Goal: Task Accomplishment & Management: Understand process/instructions

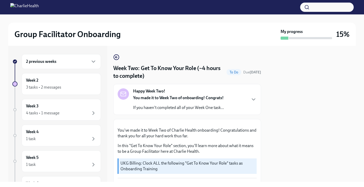
click at [68, 61] on div "2 previous weeks" at bounding box center [61, 62] width 71 height 6
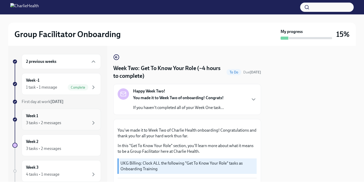
click at [57, 121] on div "3 tasks • 2 messages" at bounding box center [43, 123] width 35 height 6
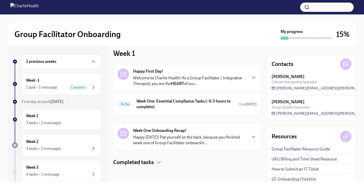
scroll to position [6, 0]
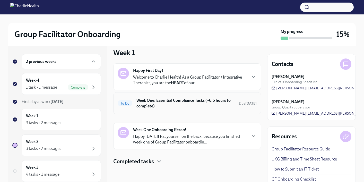
click at [181, 105] on h6 "Week One: Essential Compliance Tasks (~6.5 hours to complete)" at bounding box center [186, 103] width 98 height 11
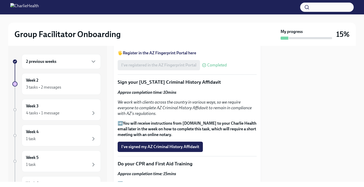
scroll to position [672, 0]
click at [198, 144] on span "I've signed my AZ Criminal History Affidavit" at bounding box center [160, 146] width 78 height 5
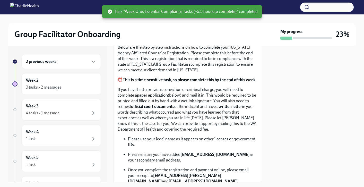
scroll to position [0, 0]
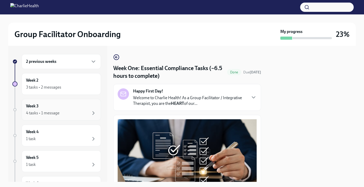
click at [47, 107] on div "Week 3 4 tasks • 1 message" at bounding box center [61, 109] width 71 height 13
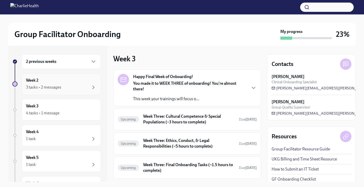
click at [54, 91] on div "Week 2 3 tasks • 2 messages" at bounding box center [61, 84] width 79 height 22
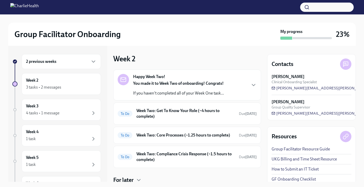
click at [63, 68] on div "2 previous weeks" at bounding box center [61, 61] width 79 height 15
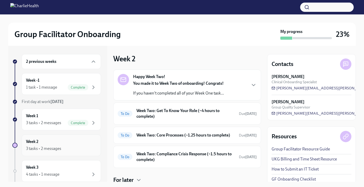
click at [56, 143] on div "Week 2 3 tasks • 2 messages" at bounding box center [61, 145] width 71 height 13
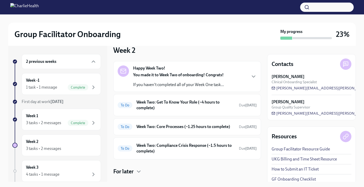
scroll to position [11, 0]
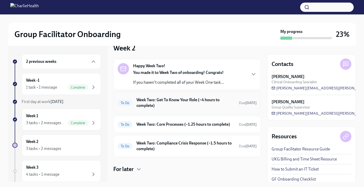
click at [167, 107] on h6 "Week Two: Get To Know Your Role (~4 hours to complete)" at bounding box center [186, 102] width 98 height 11
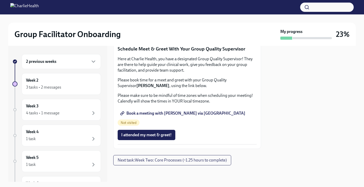
scroll to position [531, 0]
click at [185, 161] on span "Next task : Week Two: Core Processes (~1.25 hours to complete)" at bounding box center [172, 160] width 109 height 5
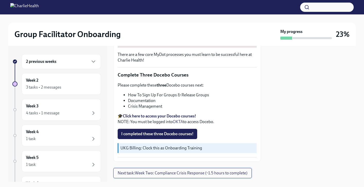
scroll to position [181, 0]
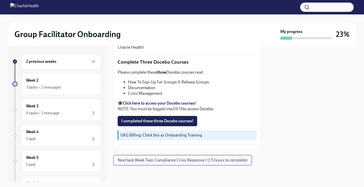
click at [186, 163] on span "Next task : Week Two: Compliance Crisis Response (~1.5 hours to complete)" at bounding box center [183, 160] width 130 height 5
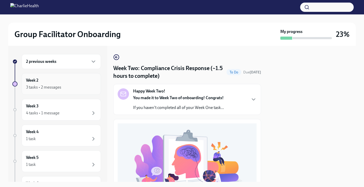
click at [65, 91] on div "Week 2 3 tasks • 2 messages" at bounding box center [61, 84] width 79 height 22
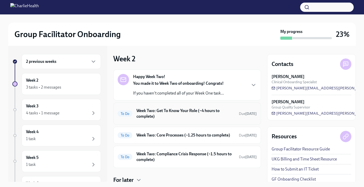
click at [179, 117] on h6 "Week Two: Get To Know Your Role (~4 hours to complete)" at bounding box center [186, 113] width 98 height 11
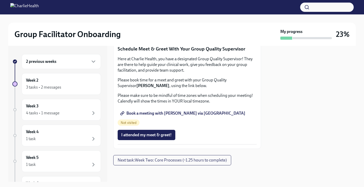
scroll to position [517, 0]
click at [179, 116] on span "Book a meeting with [PERSON_NAME] via [GEOGRAPHIC_DATA]" at bounding box center [183, 113] width 124 height 5
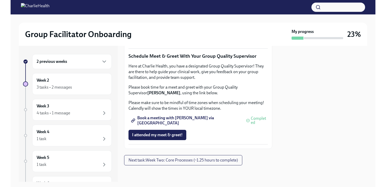
scroll to position [433, 0]
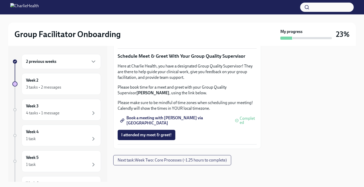
click at [175, 13] on span "Group Observation Instructions" at bounding box center [152, 10] width 62 height 5
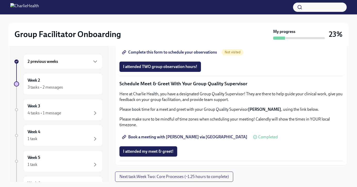
scroll to position [474, 0]
